Goal: Navigation & Orientation: Find specific page/section

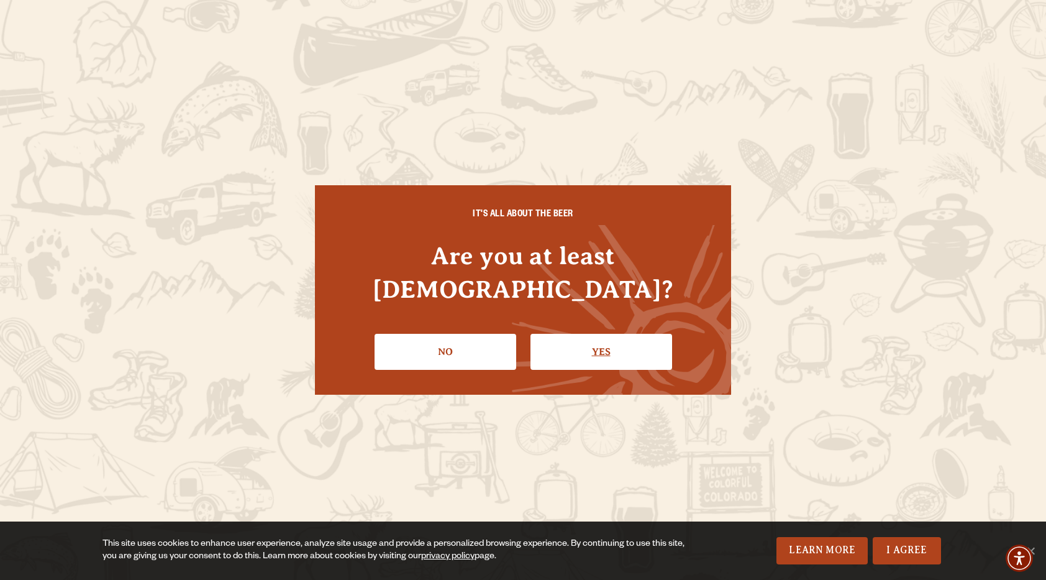
click at [600, 334] on link "Yes" at bounding box center [602, 352] width 142 height 36
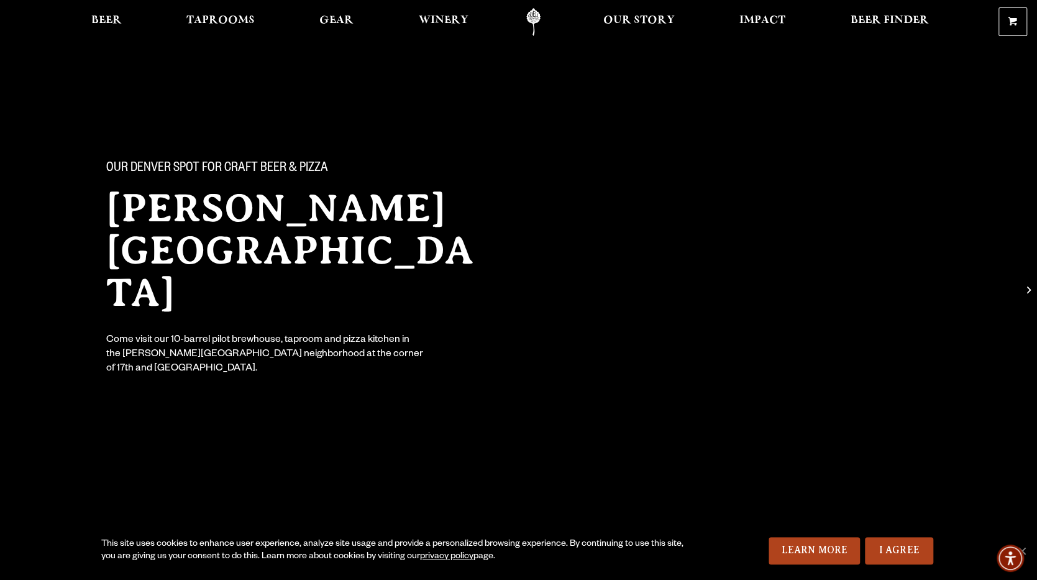
click at [58, 350] on div "Our Denver spot for craft beer & pizza Sloan’s Lake Brewhouse Come visit our 10…" at bounding box center [518, 218] width 1037 height 436
click at [217, 20] on span "Taprooms" at bounding box center [220, 21] width 68 height 10
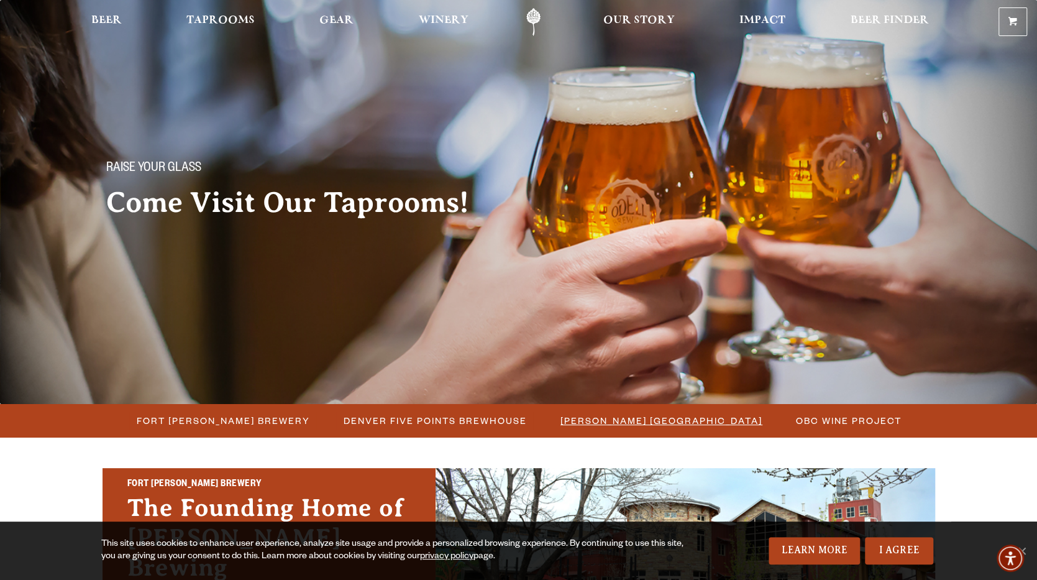
click at [644, 417] on span "[PERSON_NAME] [GEOGRAPHIC_DATA]" at bounding box center [661, 420] width 202 height 18
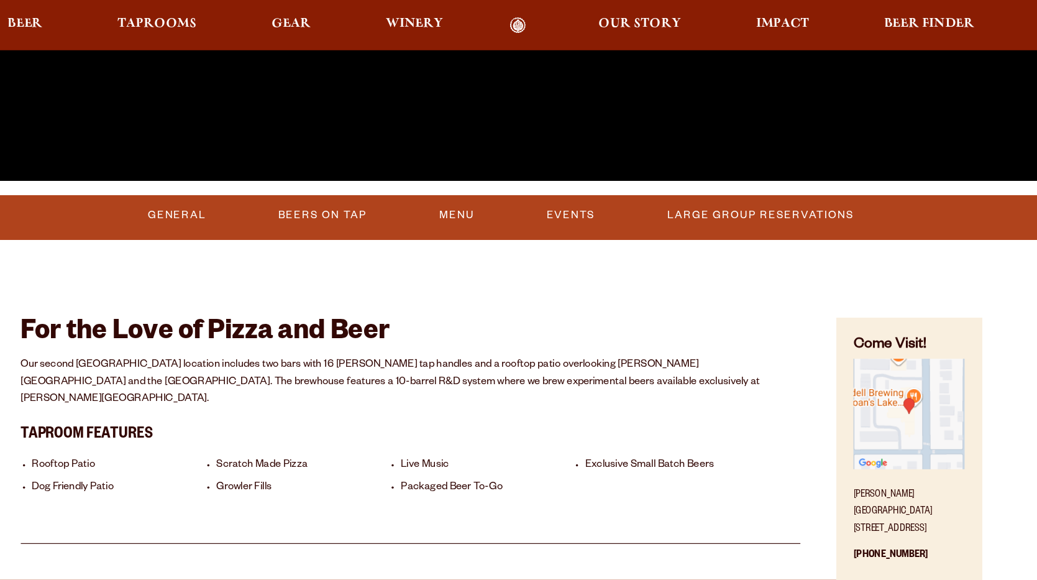
scroll to position [426, 0]
